Goal: Complete application form: Complete application form

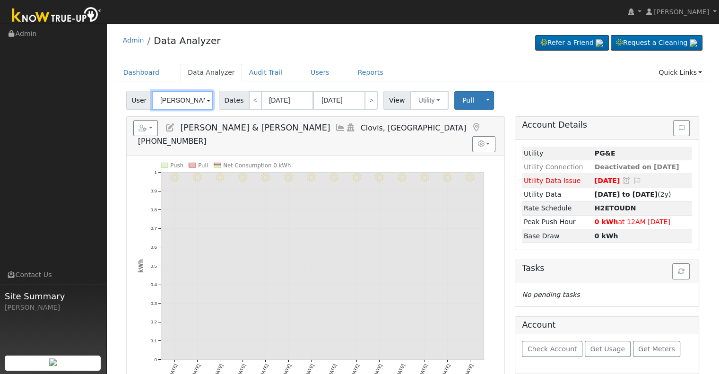
click at [175, 102] on input "Ronald & Tracy Leach" at bounding box center [182, 100] width 61 height 19
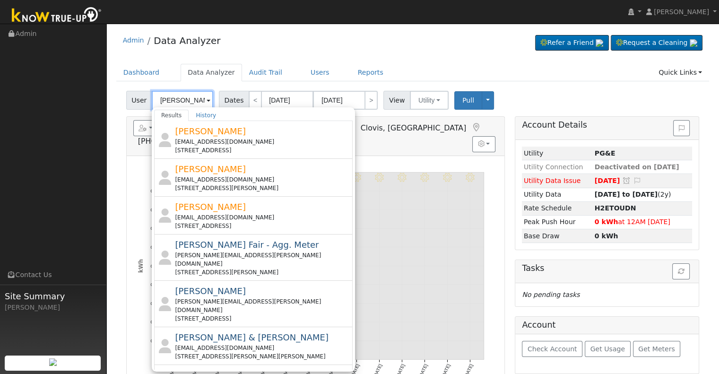
click at [179, 96] on input "reed" at bounding box center [182, 100] width 61 height 19
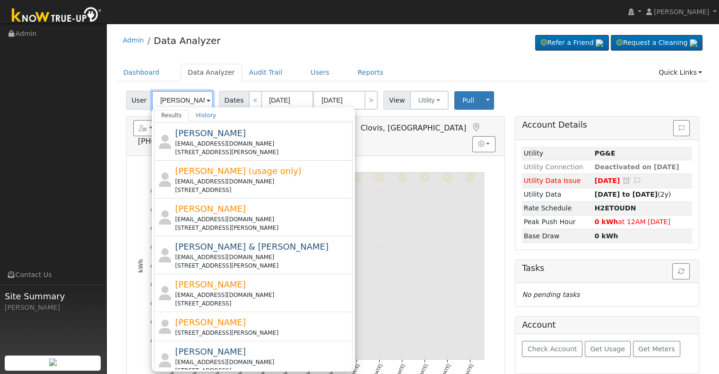
scroll to position [323, 0]
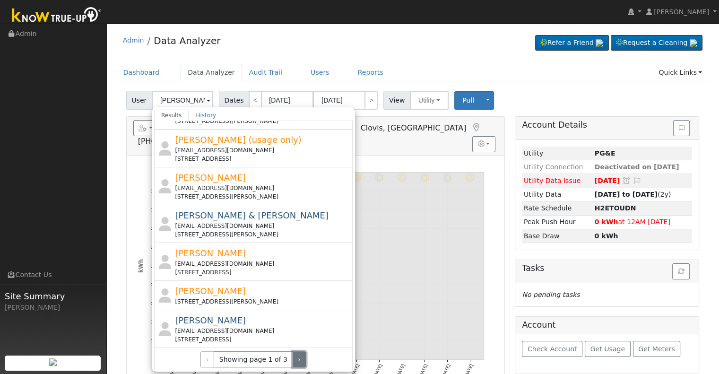
click at [293, 358] on button "›" at bounding box center [299, 359] width 14 height 16
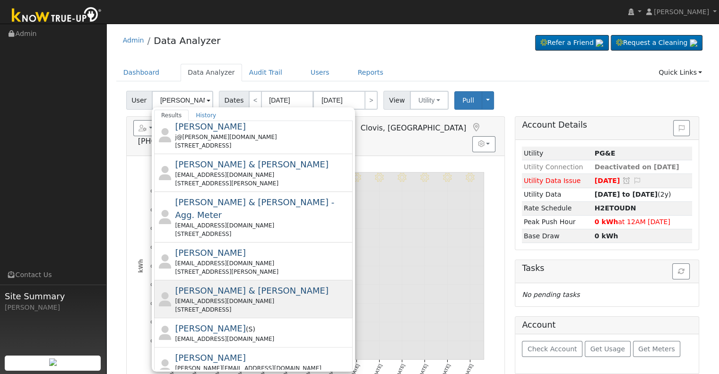
scroll to position [332, 0]
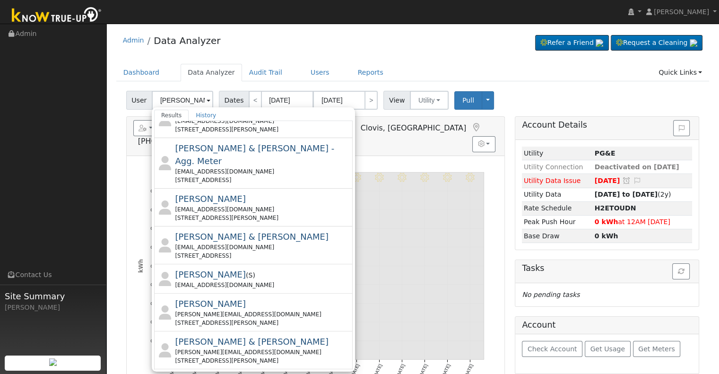
click at [292, 372] on button "›" at bounding box center [299, 380] width 14 height 16
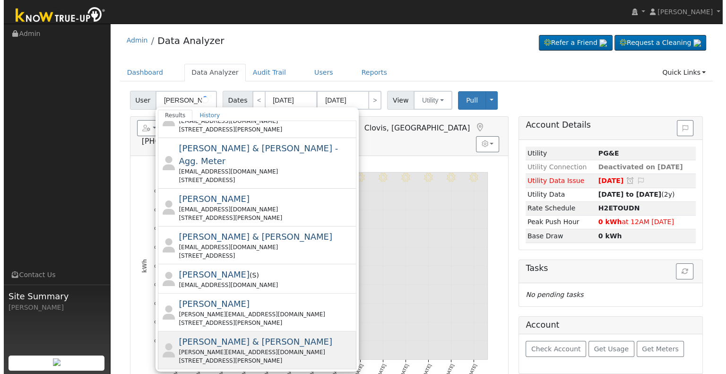
scroll to position [0, 0]
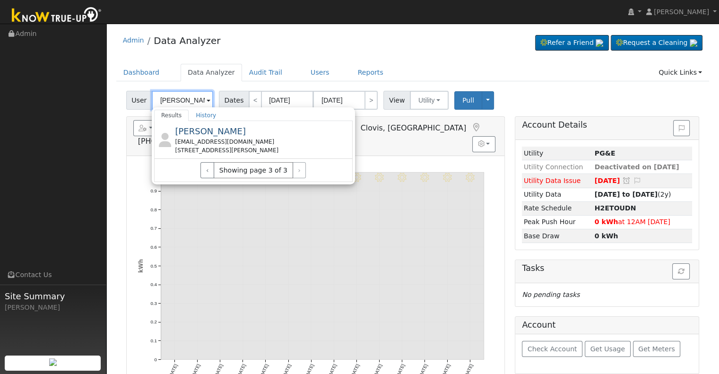
click at [180, 100] on input "justin r" at bounding box center [182, 100] width 61 height 19
click at [136, 124] on button "button" at bounding box center [145, 128] width 25 height 16
type input "Ronald & Tracy Leach"
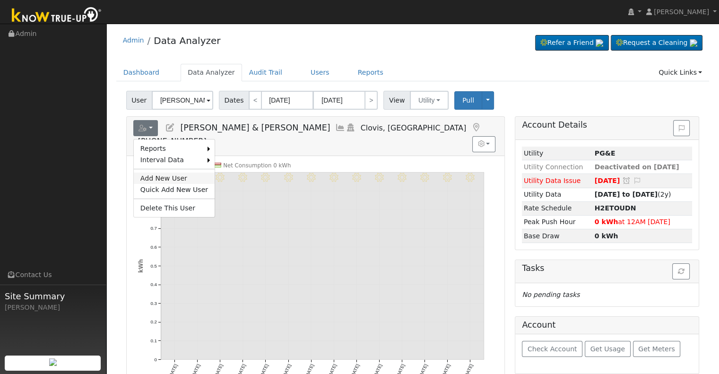
click at [148, 178] on link "Add New User" at bounding box center [174, 177] width 81 height 11
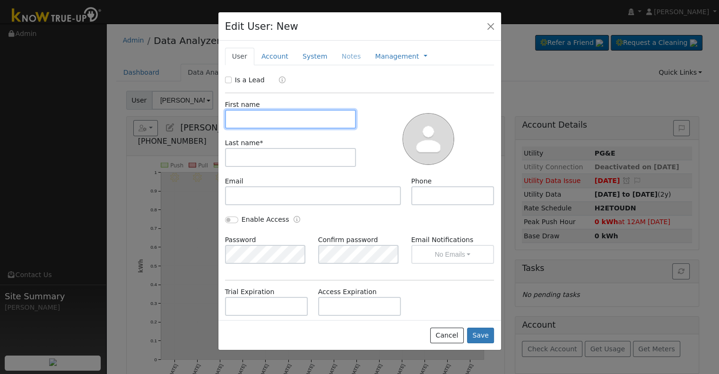
click at [290, 115] on input "text" at bounding box center [290, 119] width 131 height 19
paste input "Reed, Justin & Elise"
click at [242, 118] on input "Reed, Justin & Elise" at bounding box center [290, 119] width 131 height 19
drag, startPoint x: 242, startPoint y: 118, endPoint x: 241, endPoint y: 149, distance: 31.7
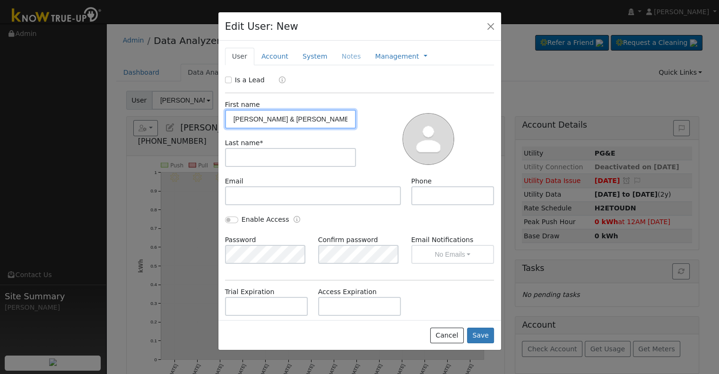
click at [241, 149] on div "First name Reed, Justin & Elise Last name *" at bounding box center [291, 138] width 138 height 77
click at [258, 128] on div "First name Reed, Justin & Elise Last name *" at bounding box center [291, 138] width 138 height 77
click at [244, 120] on input "Reed, Justin & Elise" at bounding box center [290, 119] width 131 height 19
type input ", Justin & Elise"
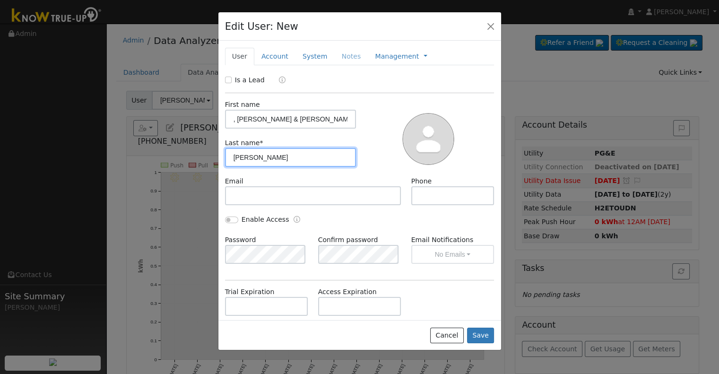
type input "Reed"
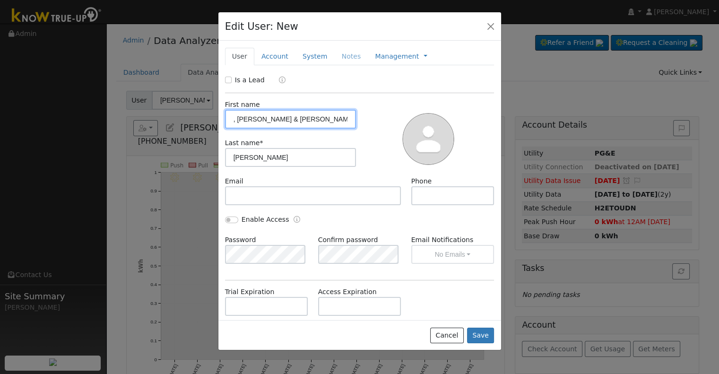
click at [238, 120] on input ", Justin & Elise" at bounding box center [290, 119] width 131 height 19
type input "Justin & Elise"
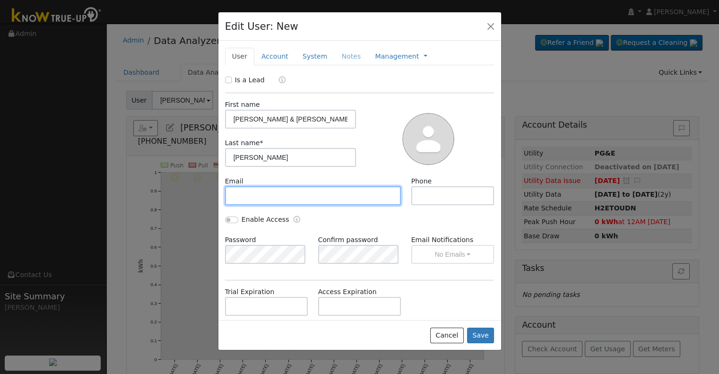
click at [256, 200] on input "text" at bounding box center [313, 195] width 176 height 19
paste input "2001justinreed@gmail.com"
type input "2001justinreed@gmail.com"
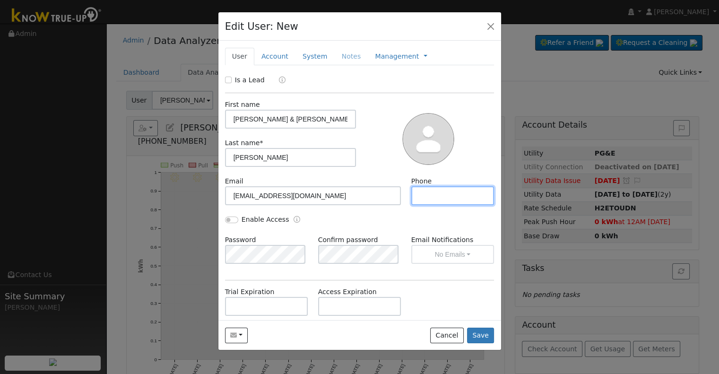
click at [427, 195] on input "text" at bounding box center [452, 195] width 83 height 19
paste input "(559) 305-8046"
type input "(559) 305-8046"
click at [275, 52] on link "Account" at bounding box center [274, 56] width 41 height 17
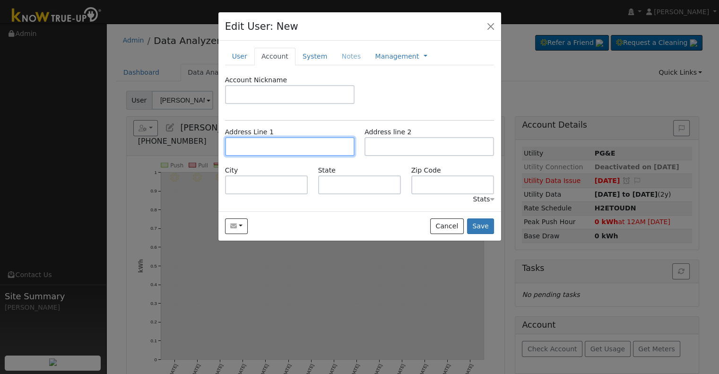
click at [243, 143] on input "text" at bounding box center [289, 146] width 129 height 19
paste input "122 E Curtis Ave"
type input "[STREET_ADDRESS][PERSON_NAME]"
type input "Reedley"
type input "CA"
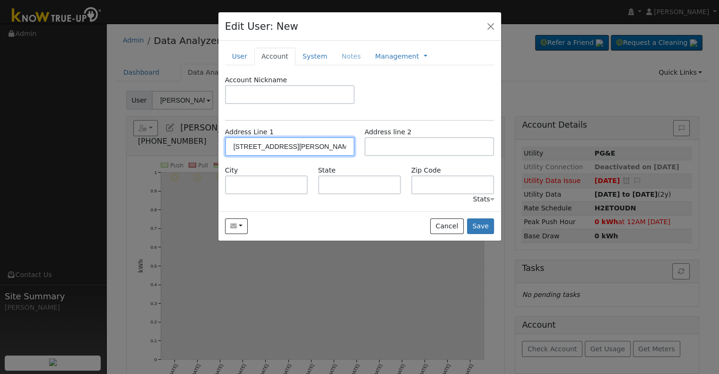
type input "93654"
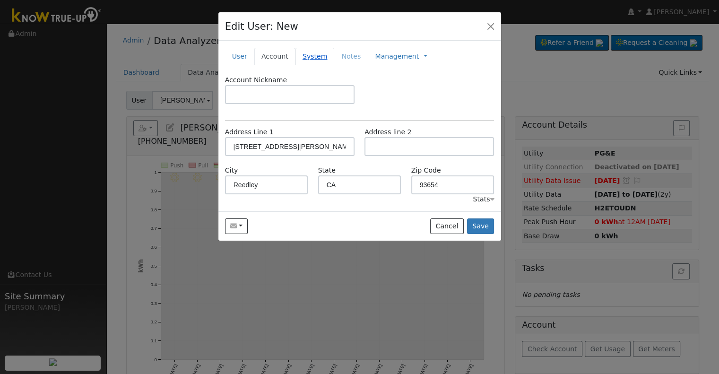
click at [299, 60] on link "System" at bounding box center [314, 56] width 39 height 17
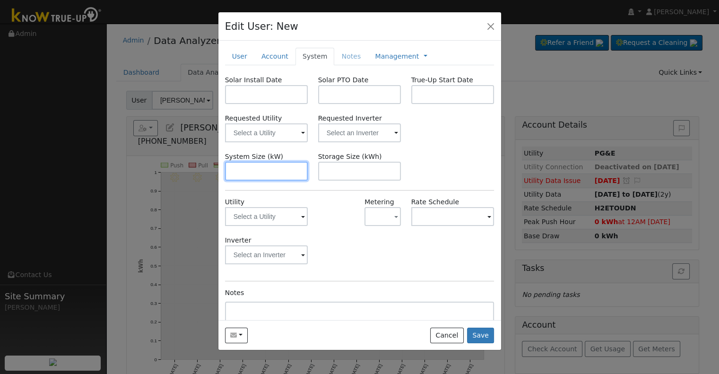
click at [266, 171] on input "text" at bounding box center [266, 171] width 83 height 19
paste input "6.970"
type input "7"
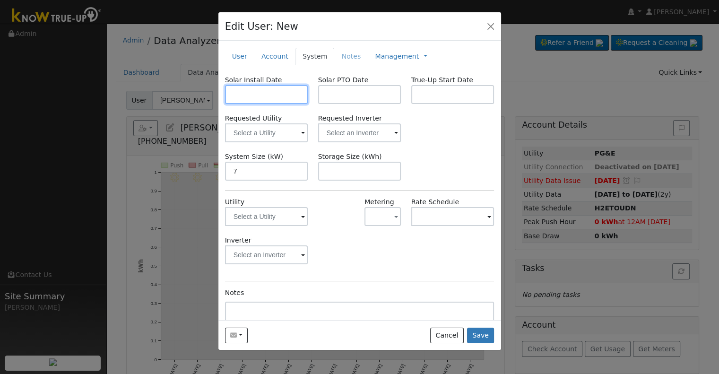
click at [265, 94] on input "text" at bounding box center [266, 94] width 83 height 19
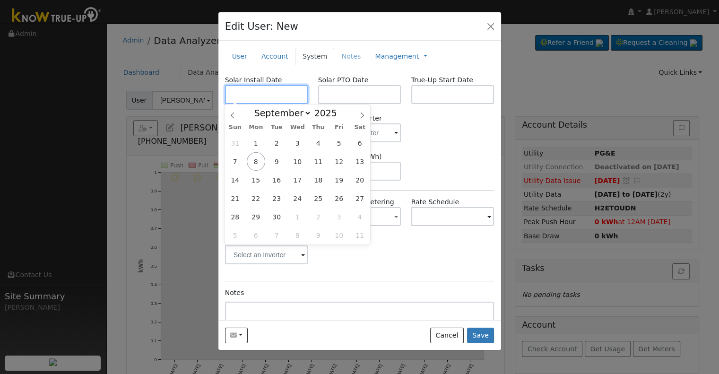
paste input "7/30/2025"
type input "07/30/2025"
select select "6"
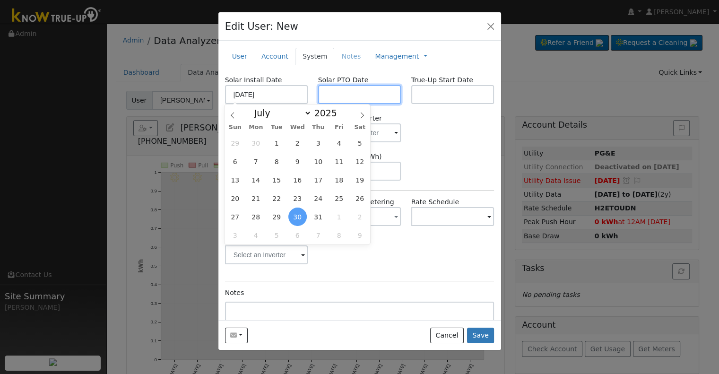
click at [379, 94] on input "text" at bounding box center [359, 94] width 83 height 19
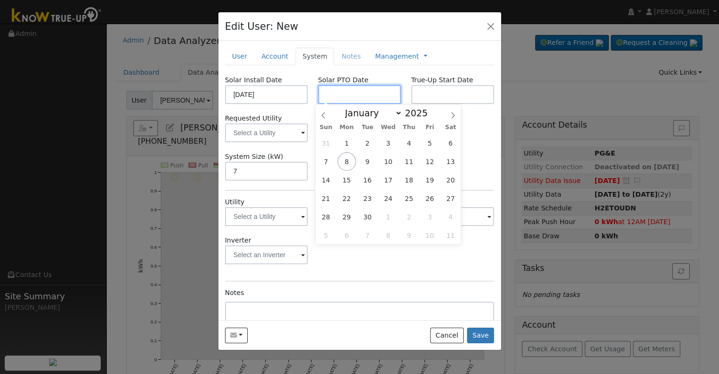
paste input "9/5/2025"
type input "09/05/2025"
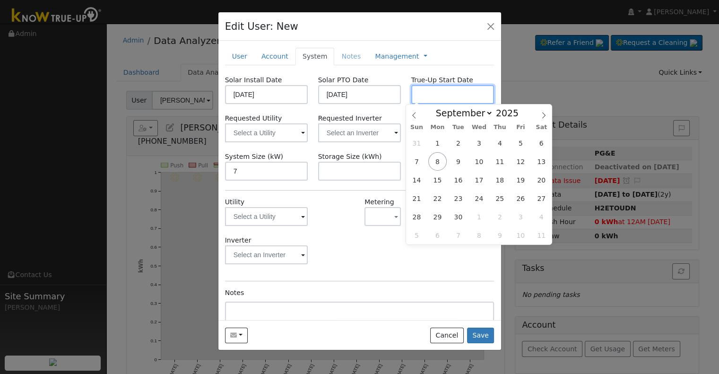
click at [419, 93] on input "text" at bounding box center [452, 94] width 83 height 19
paste input "9/5/2025"
type input "09/05/2025"
click at [376, 133] on input "text" at bounding box center [359, 132] width 83 height 19
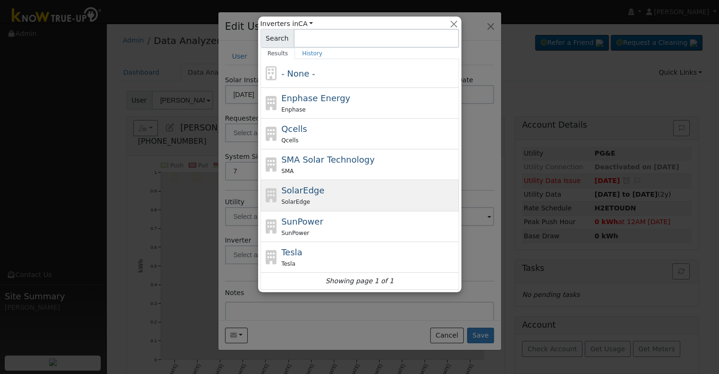
click at [333, 184] on div "SolarEdge SolarEdge" at bounding box center [368, 195] width 175 height 23
type input "SolarEdge"
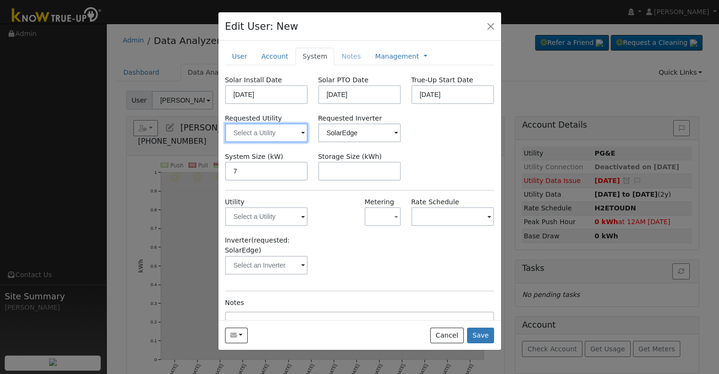
click at [272, 133] on input "text" at bounding box center [266, 132] width 83 height 19
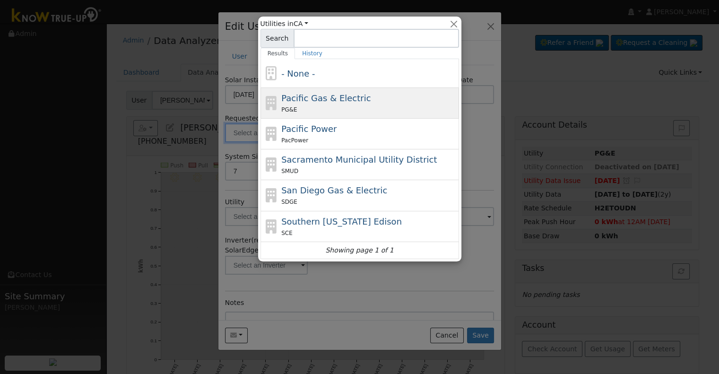
click at [309, 101] on span "Pacific Gas & Electric" at bounding box center [325, 98] width 89 height 10
type input "Pacific Gas & Electric"
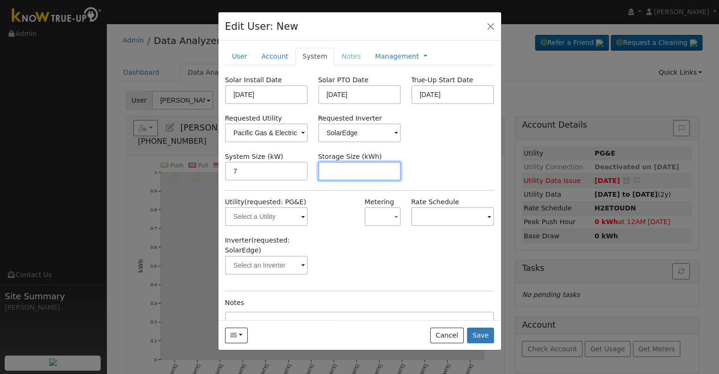
click at [369, 171] on input "text" at bounding box center [359, 171] width 83 height 19
paste input "10.00"
type input "10"
click at [375, 56] on link "Management" at bounding box center [397, 57] width 44 height 10
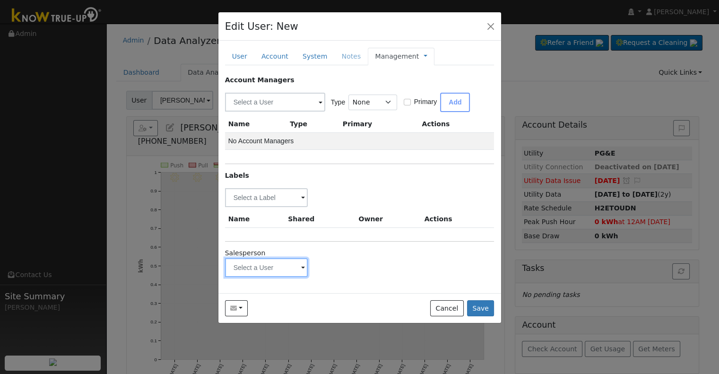
click at [259, 268] on input "text" at bounding box center [266, 267] width 83 height 19
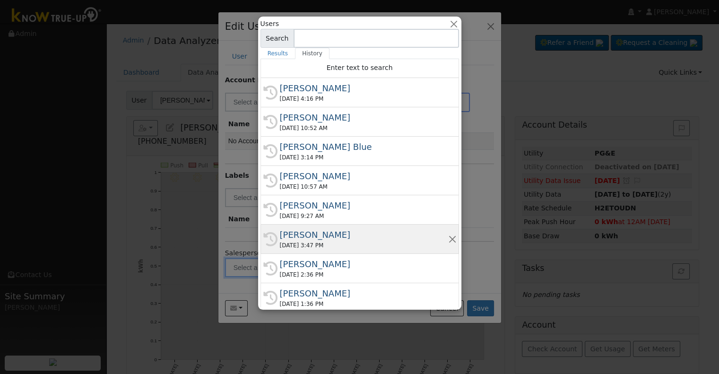
click at [339, 235] on div "Ian Mendenhall" at bounding box center [364, 234] width 168 height 13
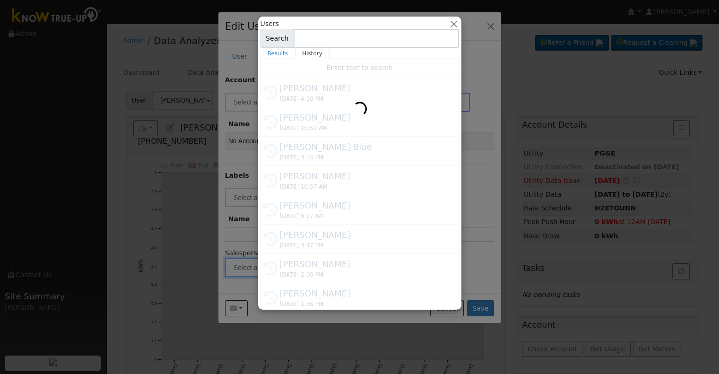
type input "Ian Mendenhall"
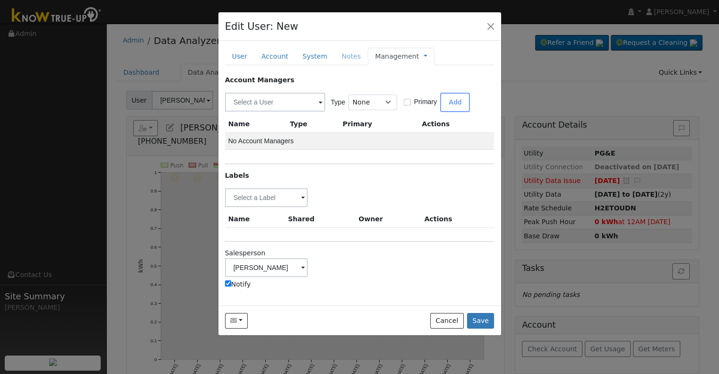
drag, startPoint x: 245, startPoint y: 283, endPoint x: 247, endPoint y: 278, distance: 6.0
click at [245, 283] on label "Notify" at bounding box center [238, 284] width 26 height 10
click at [231, 283] on input "Notify" at bounding box center [228, 283] width 6 height 6
checkbox input "false"
click at [253, 200] on input "text" at bounding box center [266, 197] width 83 height 19
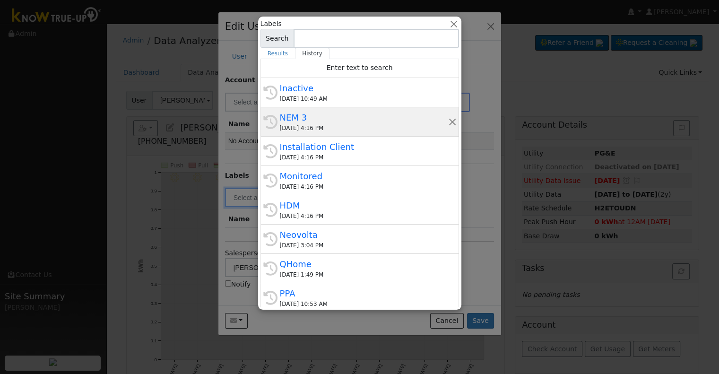
click at [319, 122] on div "NEM 3" at bounding box center [364, 117] width 168 height 13
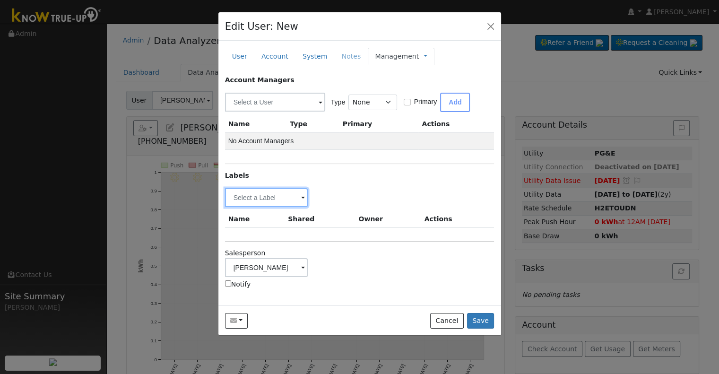
click at [283, 194] on input "text" at bounding box center [266, 197] width 83 height 19
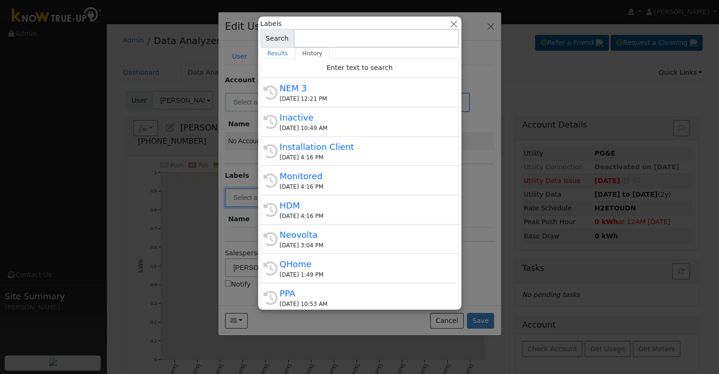
click at [470, 250] on div at bounding box center [359, 187] width 719 height 374
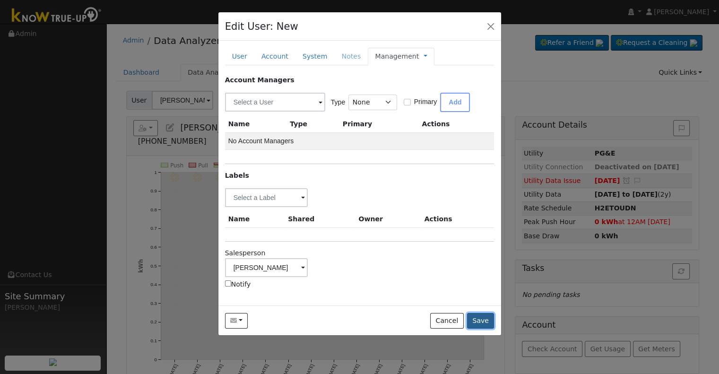
click at [485, 316] on button "Save" at bounding box center [480, 321] width 27 height 16
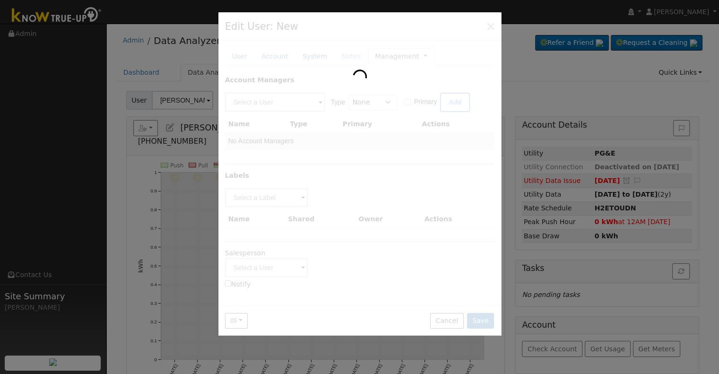
type input "[PERSON_NAME] & [PERSON_NAME]"
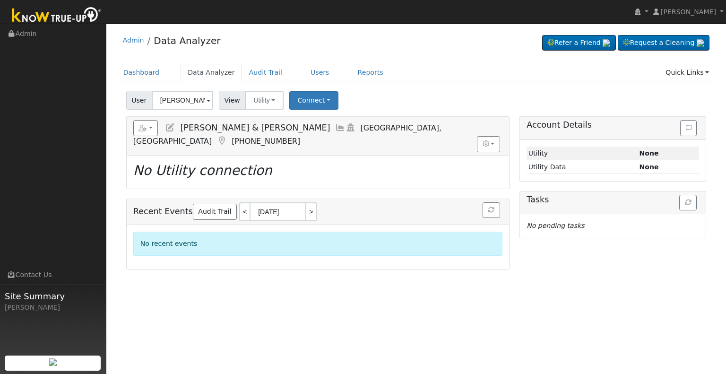
click at [171, 125] on icon at bounding box center [170, 127] width 10 height 9
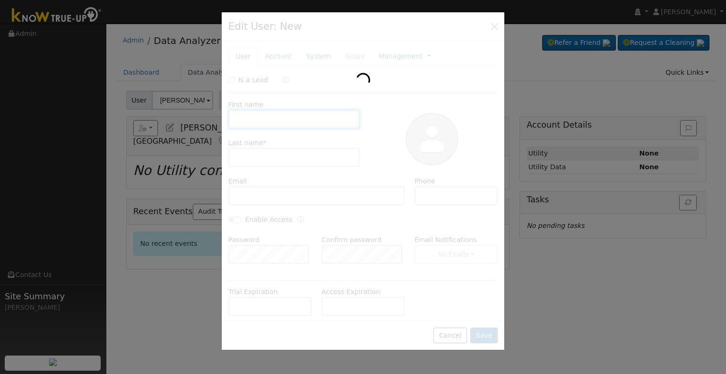
type input "Justin & Elise"
type input "Reed"
type input "2001justinreed@gmail.com"
type input "(559) 305-8046"
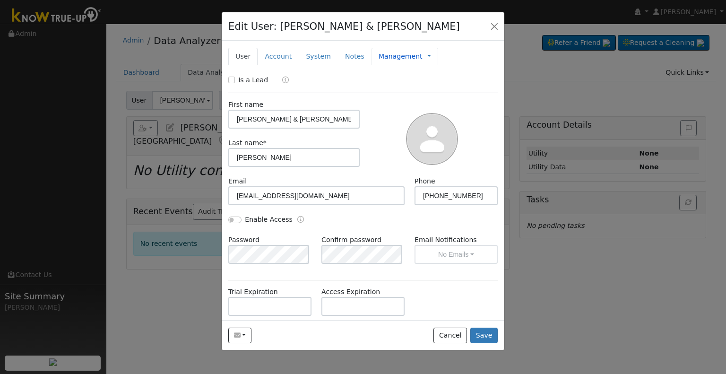
click at [391, 52] on link "Management" at bounding box center [400, 57] width 44 height 10
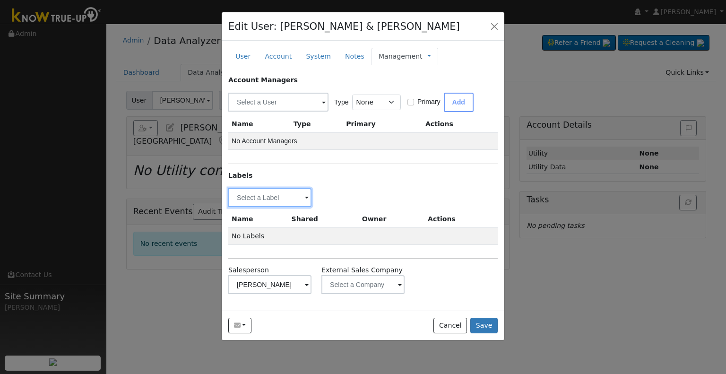
click at [257, 198] on input "text" at bounding box center [269, 197] width 83 height 19
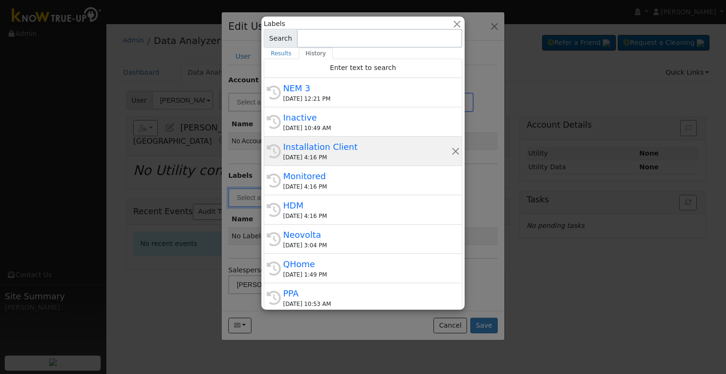
click at [335, 152] on div "Installation Client" at bounding box center [367, 146] width 168 height 13
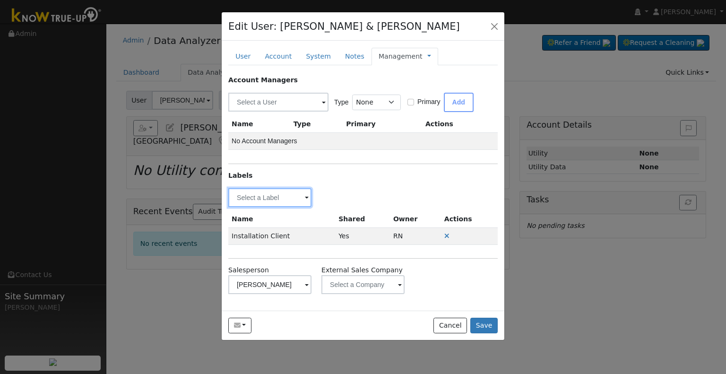
click at [249, 197] on input "text" at bounding box center [269, 197] width 83 height 19
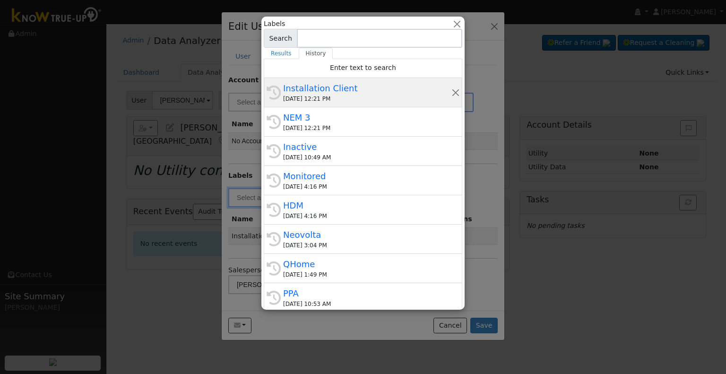
click at [326, 96] on div "09/08/2025 12:21 PM" at bounding box center [367, 98] width 168 height 9
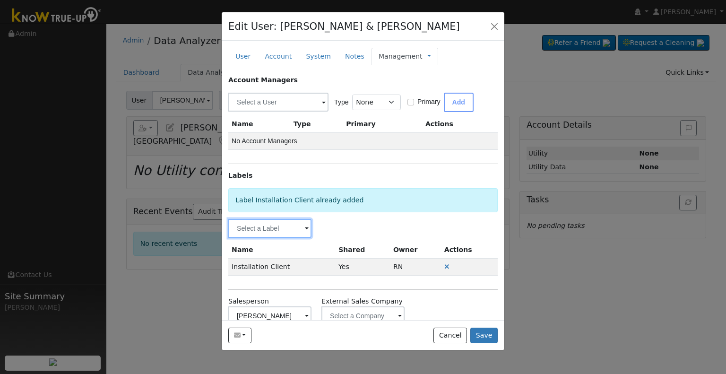
click at [257, 224] on input "text" at bounding box center [269, 228] width 83 height 19
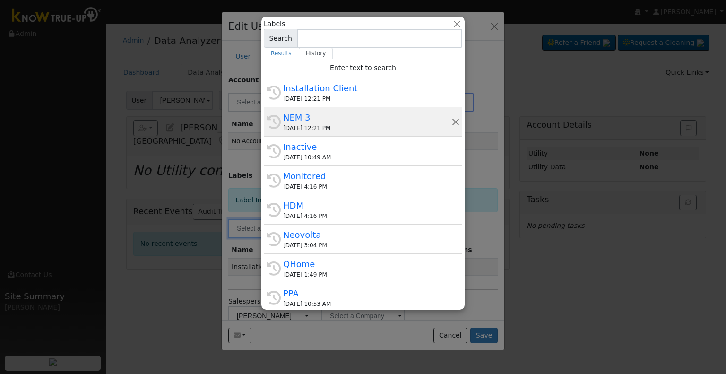
click at [359, 122] on div "NEM 3" at bounding box center [367, 117] width 168 height 13
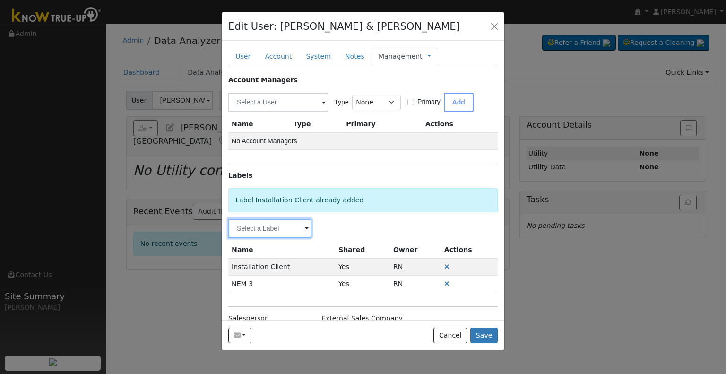
click at [275, 228] on input "text" at bounding box center [269, 228] width 83 height 19
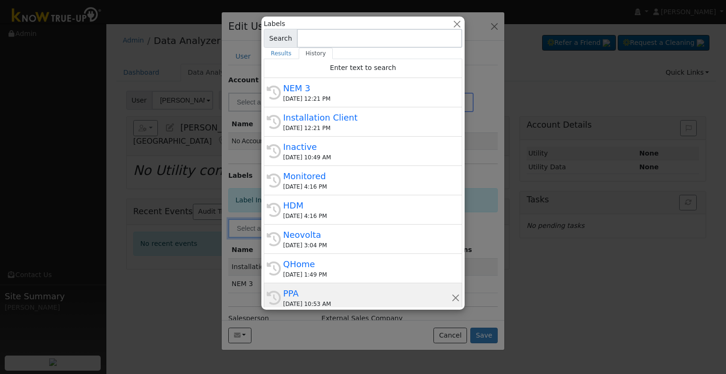
click at [342, 300] on div "09/05/2025 10:53 AM" at bounding box center [367, 304] width 168 height 9
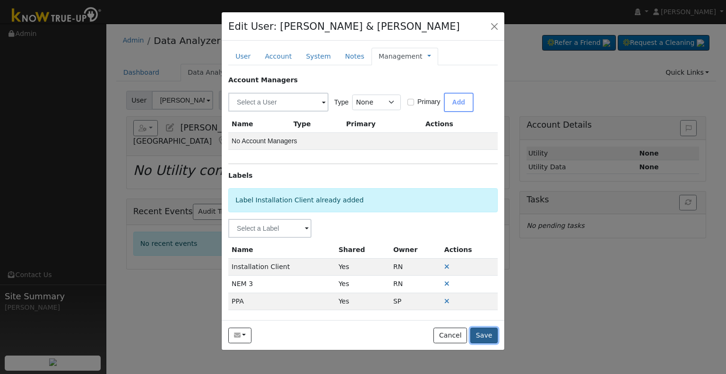
click at [488, 339] on button "Save" at bounding box center [483, 335] width 27 height 16
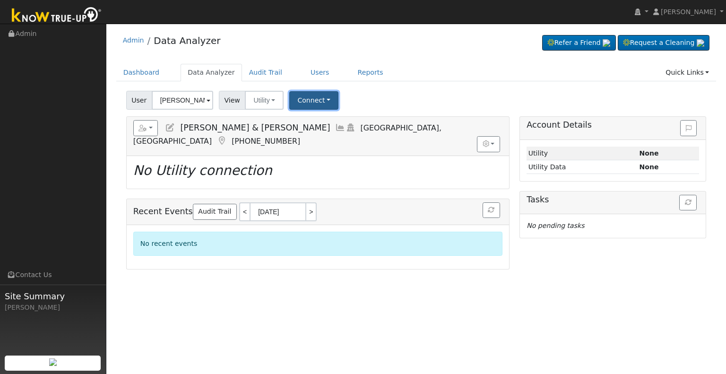
click at [304, 101] on button "Connect" at bounding box center [313, 100] width 49 height 18
click at [307, 122] on link "Select a Provider" at bounding box center [327, 120] width 74 height 13
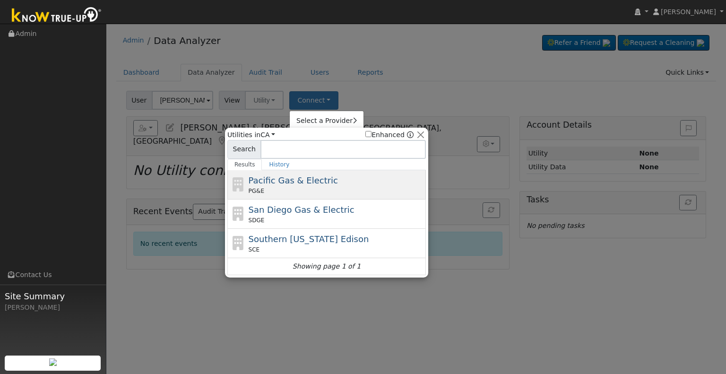
click at [300, 180] on span "Pacific Gas & Electric" at bounding box center [293, 180] width 89 height 10
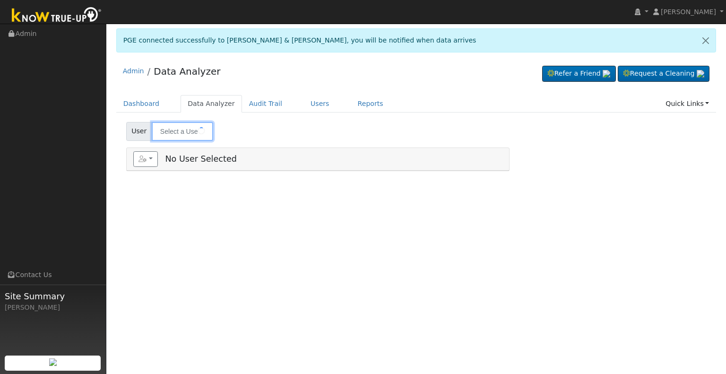
type input "[PERSON_NAME] & [PERSON_NAME]"
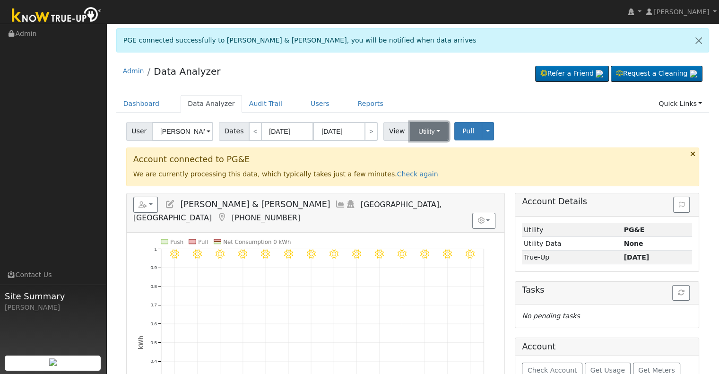
click at [421, 128] on button "Utility" at bounding box center [429, 131] width 39 height 19
click at [410, 165] on link "Solar" at bounding box center [441, 165] width 66 height 13
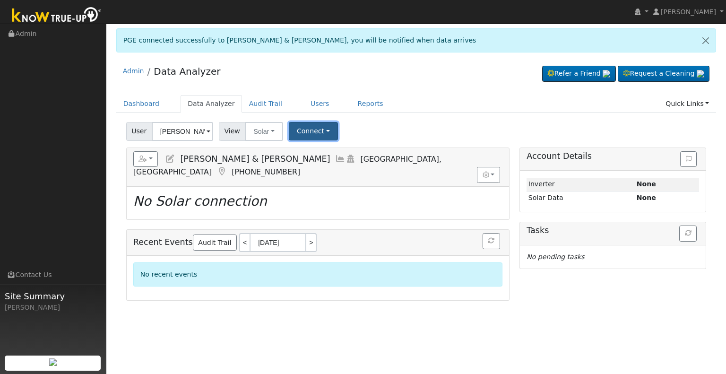
click at [299, 134] on button "Connect" at bounding box center [313, 131] width 49 height 18
click at [304, 147] on link "Select a Provider" at bounding box center [326, 151] width 74 height 13
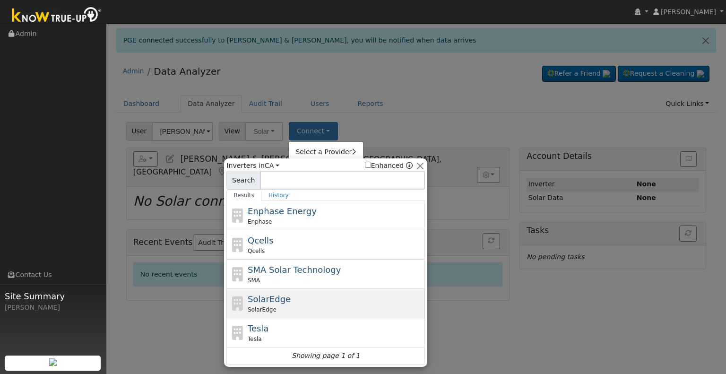
click at [291, 300] on div "SolarEdge SolarEdge" at bounding box center [335, 302] width 175 height 21
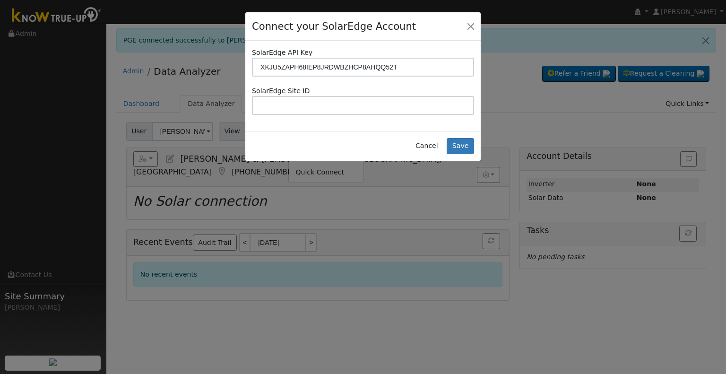
type input "XKJU5ZAPH68IEP8JRDWBZHCP8AHQQ52T"
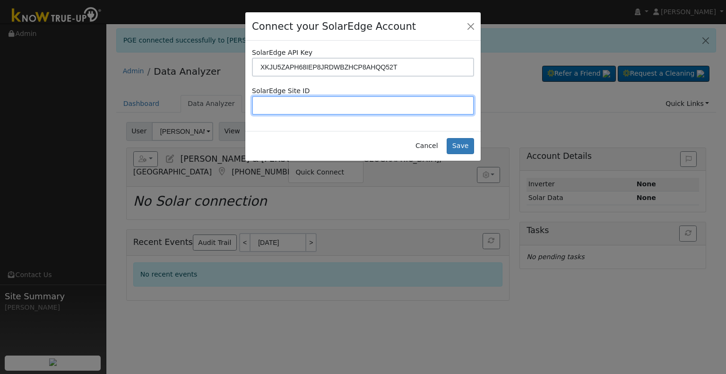
click at [380, 105] on input "text" at bounding box center [363, 105] width 222 height 19
paste input "4716940"
type input "4716940"
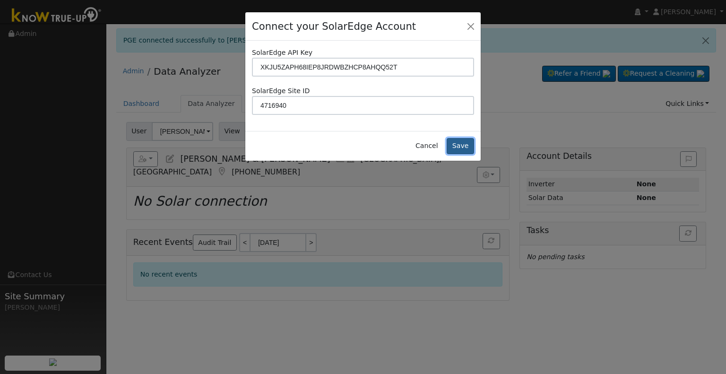
click at [469, 146] on button "Save" at bounding box center [460, 146] width 27 height 16
